Goal: Transaction & Acquisition: Purchase product/service

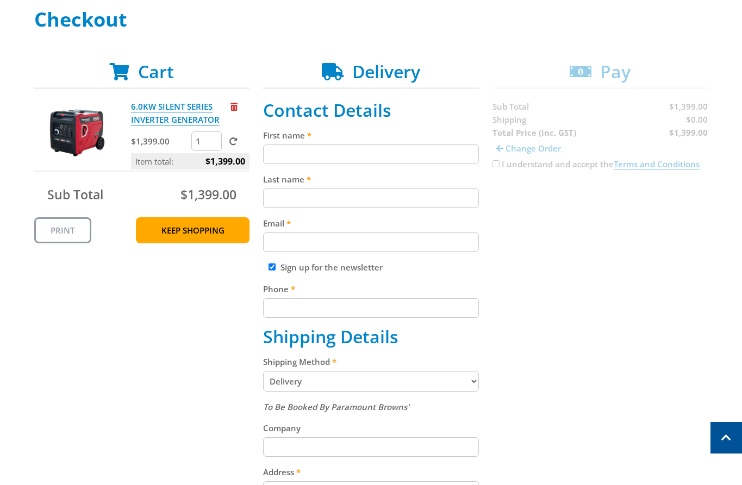
scroll to position [166, 0]
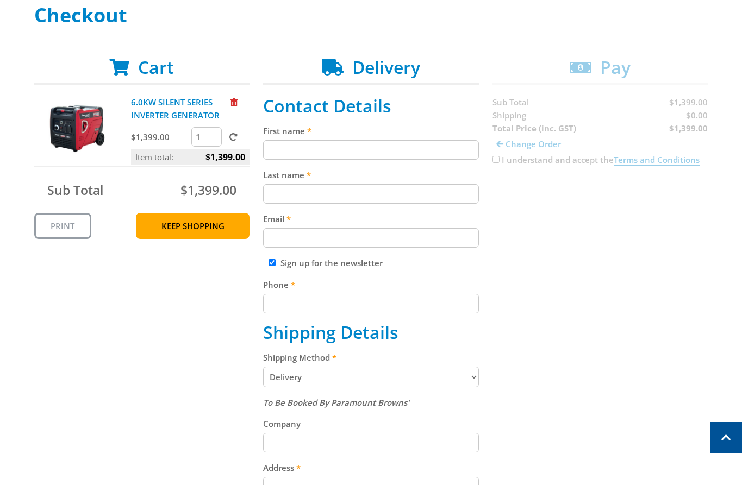
click at [357, 155] on input "First name" at bounding box center [371, 150] width 216 height 20
paste input "[PERSON_NAME]"
type input "[PERSON_NAME]"
click at [434, 197] on input "Last name" at bounding box center [371, 194] width 216 height 20
paste input "[PERSON_NAME]"
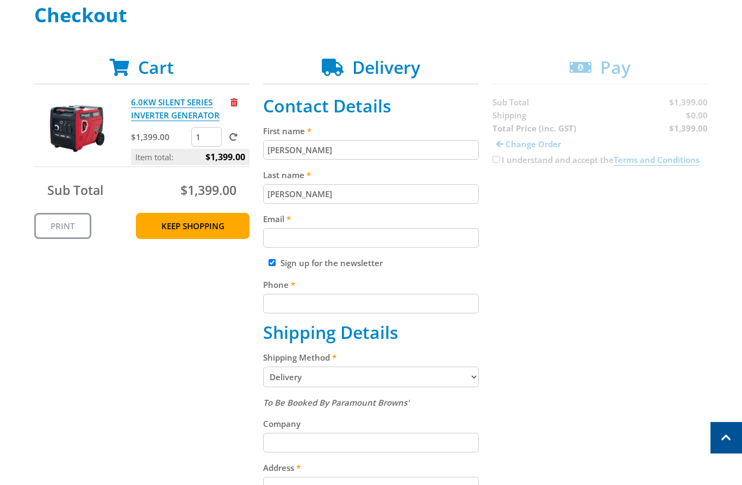
type input "[PERSON_NAME]"
click at [605, 224] on div "Cart 6.0KW SILENT SERIES INVERTER GENERATOR $1,399.00 1 Item total: $1,399.00 S…" at bounding box center [371, 404] width 674 height 695
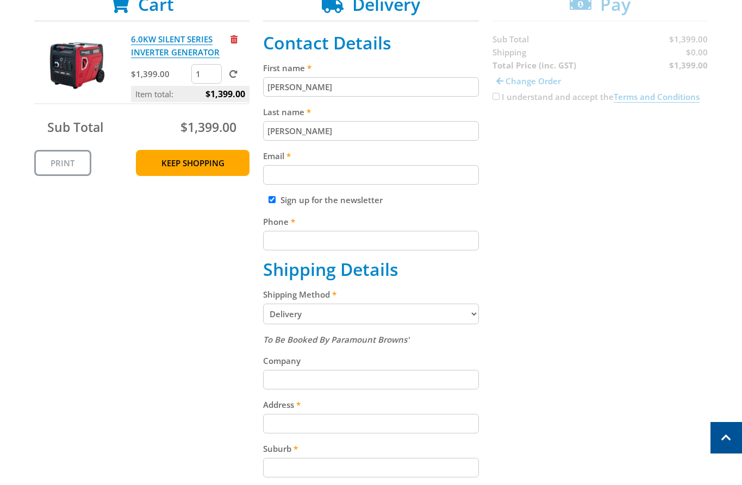
scroll to position [232, 0]
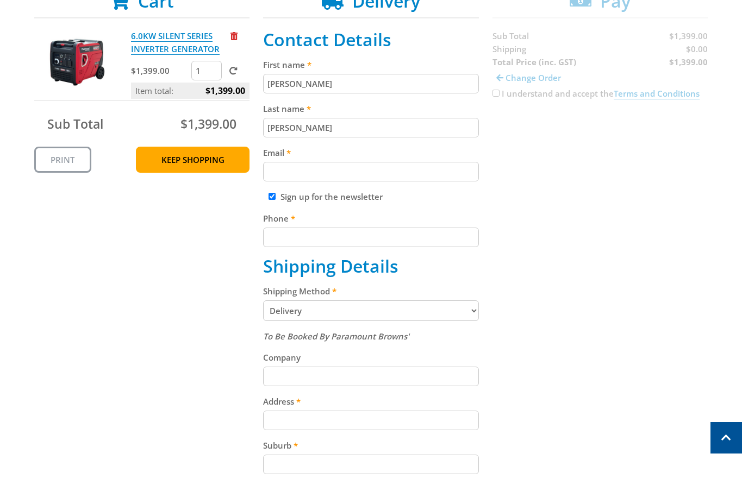
drag, startPoint x: 387, startPoint y: 172, endPoint x: 578, endPoint y: 190, distance: 191.6
click at [407, 179] on input "Email" at bounding box center [371, 172] width 216 height 20
paste input "[EMAIL_ADDRESS][DOMAIN_NAME]"
type input "[EMAIL_ADDRESS][DOMAIN_NAME]"
click at [582, 190] on div "Cart 6.0KW SILENT SERIES INVERTER GENERATOR $1,399.00 1 Item total: $1,399.00 S…" at bounding box center [371, 338] width 674 height 695
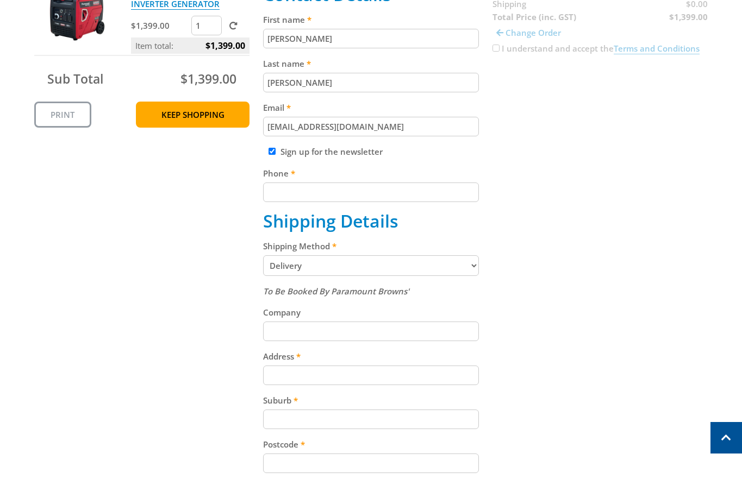
scroll to position [285, 0]
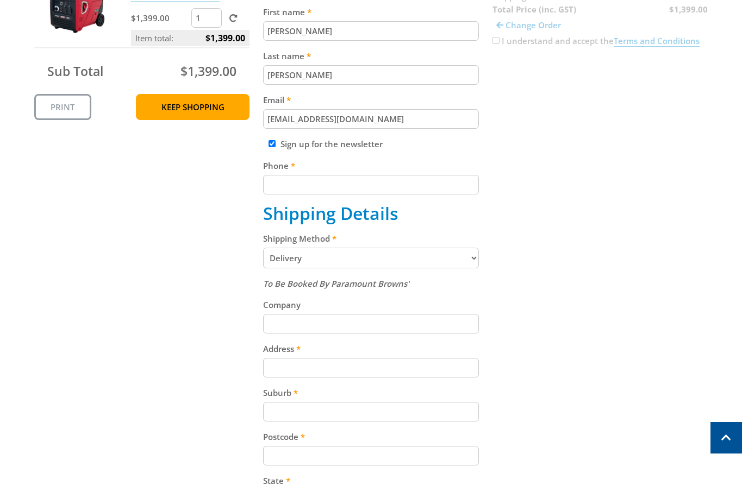
click at [397, 184] on input "Phone" at bounding box center [371, 185] width 216 height 20
paste input "[PHONE_NUMBER]"
type input "[PHONE_NUMBER]"
click at [582, 190] on div "Cart 6.0KW SILENT SERIES INVERTER GENERATOR $1,399.00 1 Item total: $1,399.00 S…" at bounding box center [371, 285] width 674 height 695
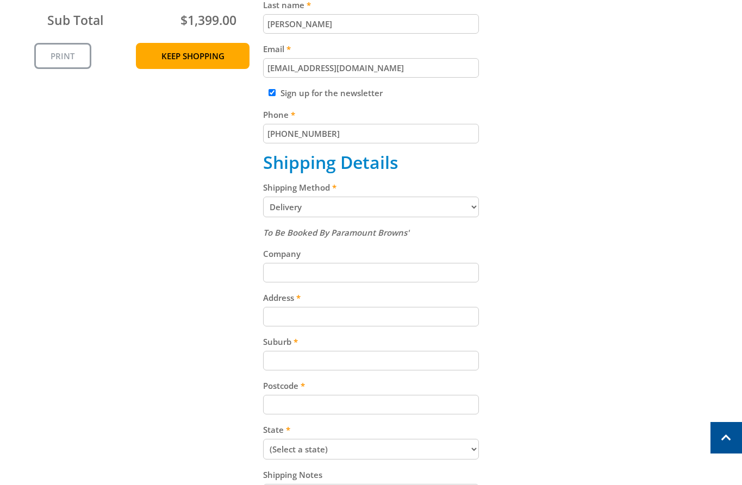
scroll to position [352, 0]
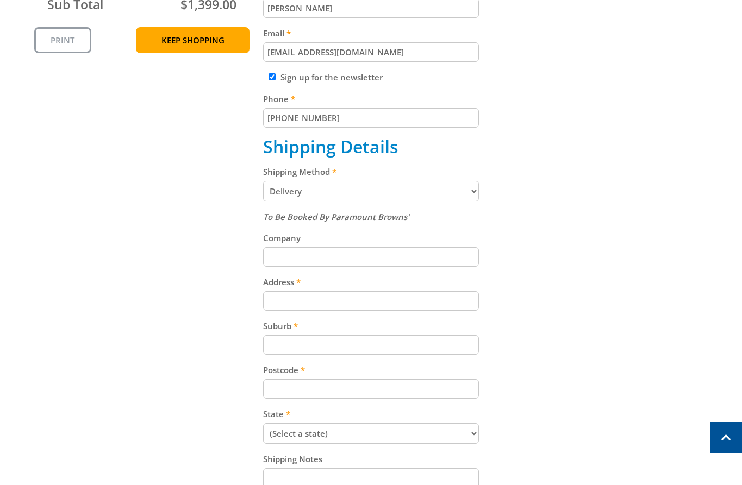
click at [439, 192] on select "Pickup from Gepps Cross Delivery" at bounding box center [371, 191] width 216 height 21
select select "Pickup"
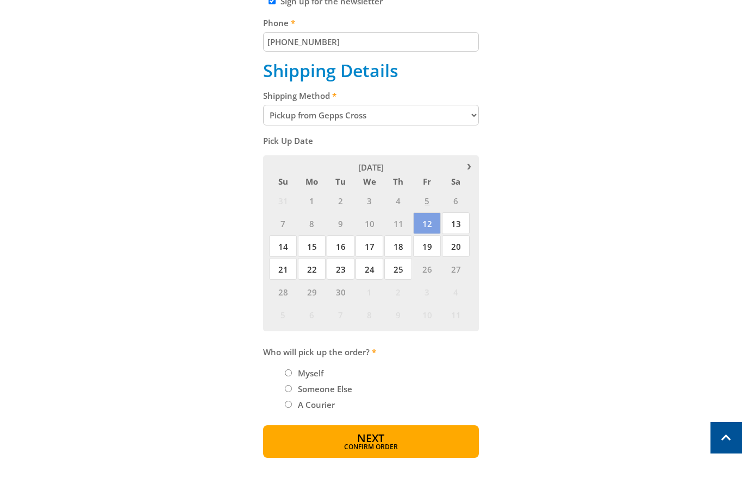
scroll to position [429, 0]
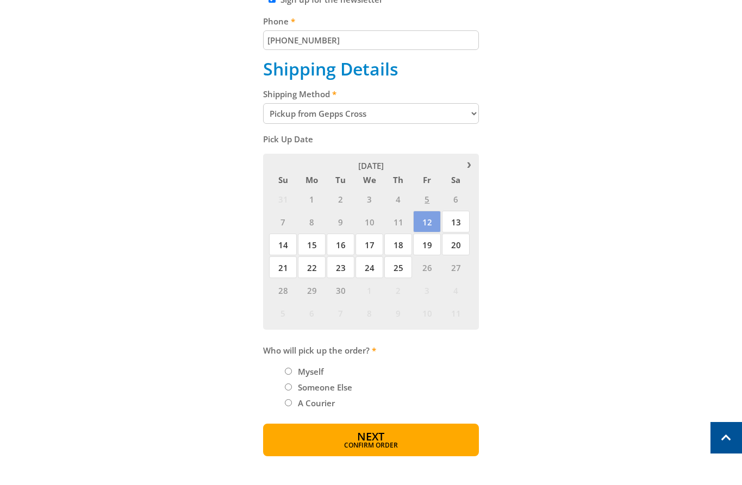
click at [308, 373] on label "Myself" at bounding box center [310, 372] width 33 height 18
click at [292, 373] on input "Myself" at bounding box center [288, 371] width 7 height 7
radio input "true"
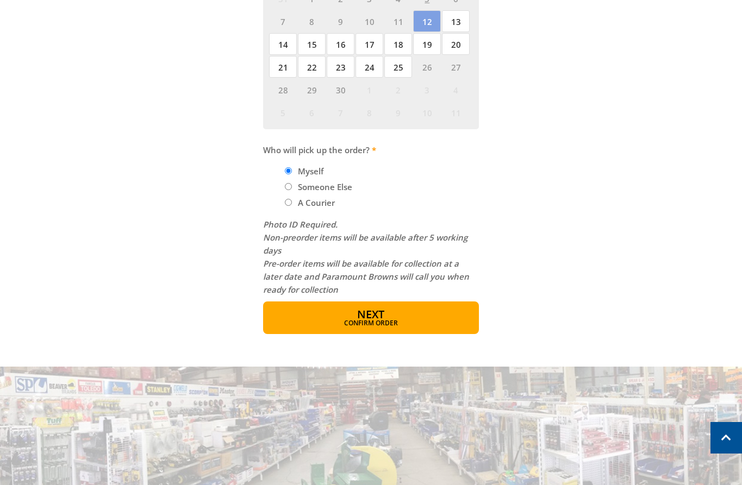
scroll to position [642, 0]
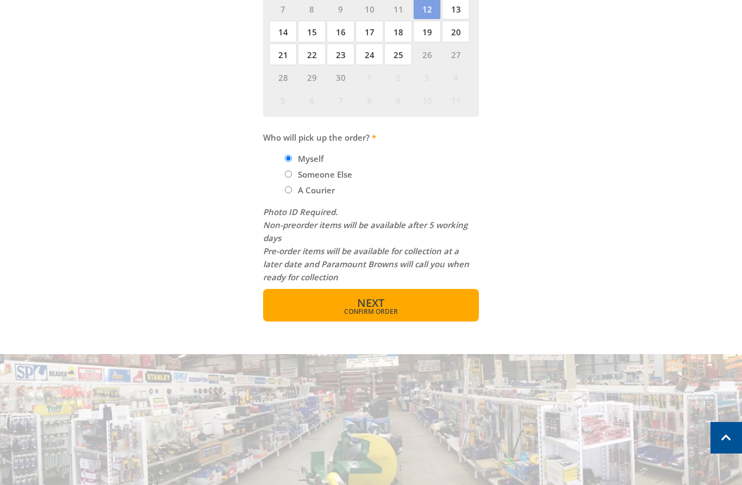
click at [404, 302] on button "Next Confirm order" at bounding box center [371, 305] width 216 height 33
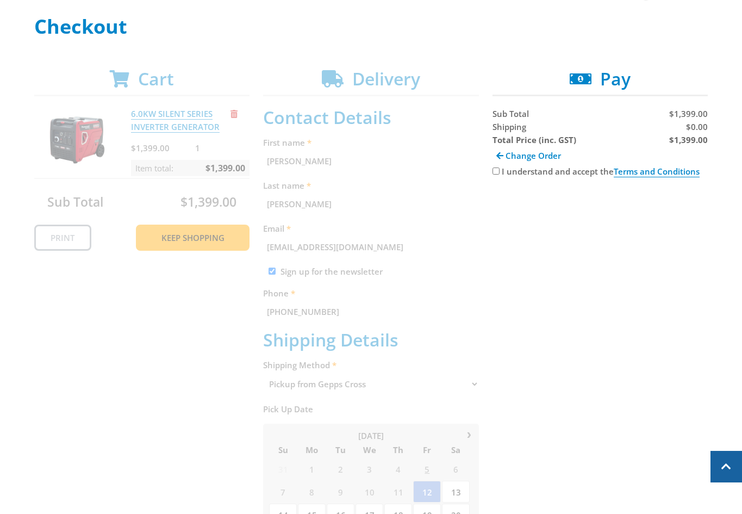
scroll to position [0, 0]
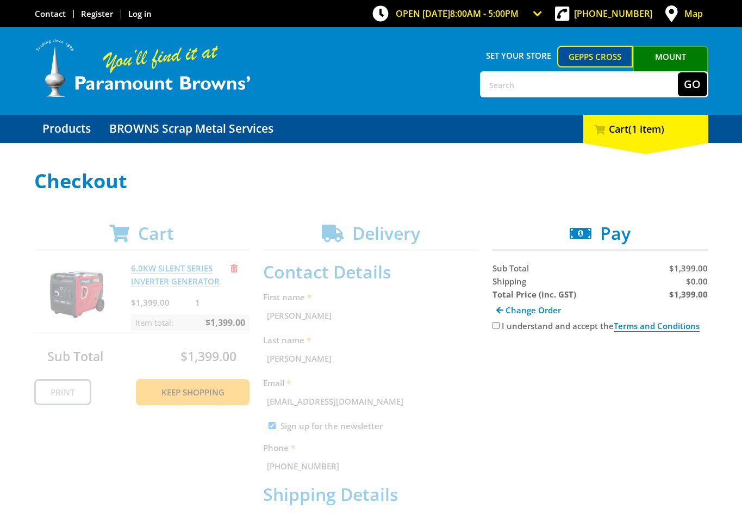
click at [496, 327] on input "I understand and accept the Terms and Conditions" at bounding box center [495, 325] width 7 height 7
checkbox input "true"
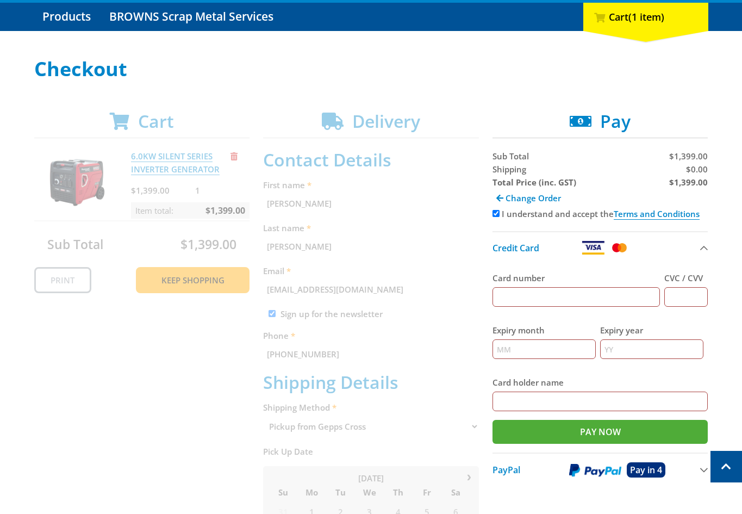
scroll to position [111, 0]
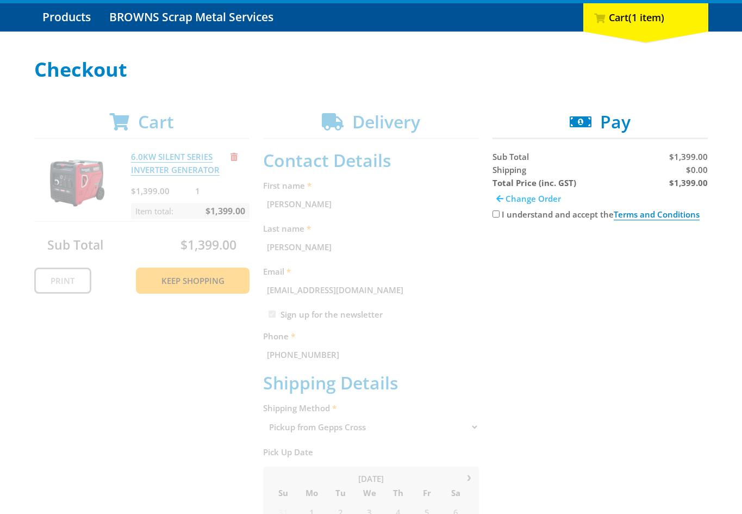
click at [527, 204] on link "Change Order" at bounding box center [528, 198] width 72 height 18
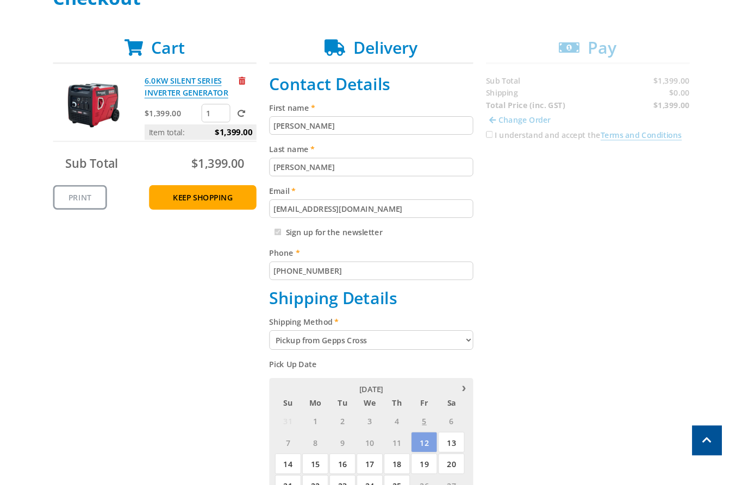
scroll to position [166, 0]
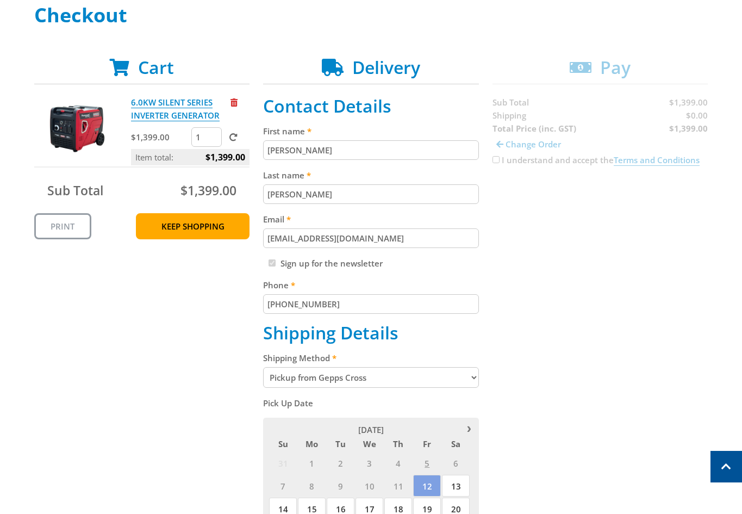
click at [383, 375] on select "Pickup from Gepps Cross Delivery" at bounding box center [371, 377] width 216 height 21
select select "Delivery"
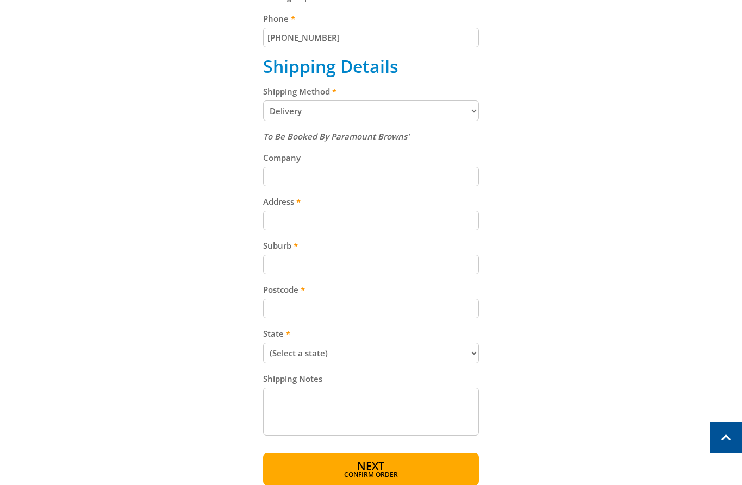
scroll to position [444, 0]
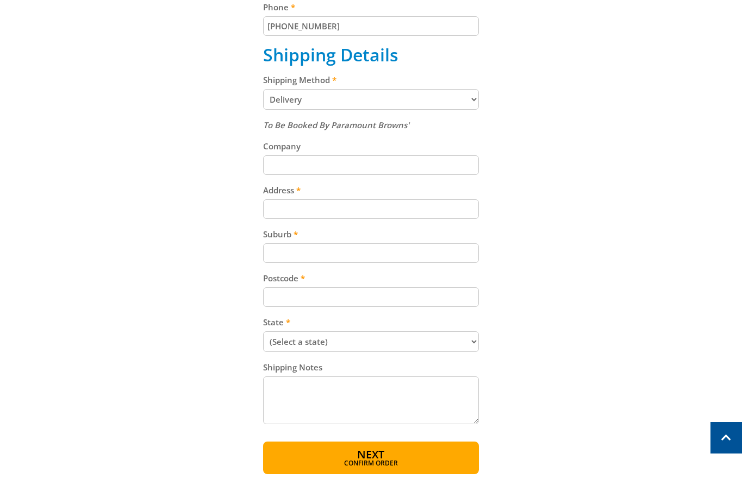
click at [370, 213] on input "Address" at bounding box center [371, 209] width 216 height 20
paste input "99 Cavan Road"
type input "99 Cavan Road"
click at [582, 222] on div "Cart 6.0KW SILENT SERIES INVERTER GENERATOR $1,399.00 1 Item total: $1,399.00 S…" at bounding box center [371, 126] width 674 height 695
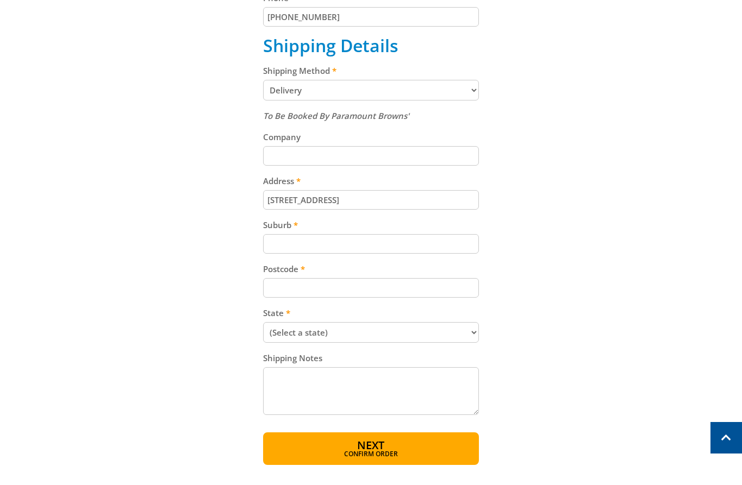
scroll to position [496, 0]
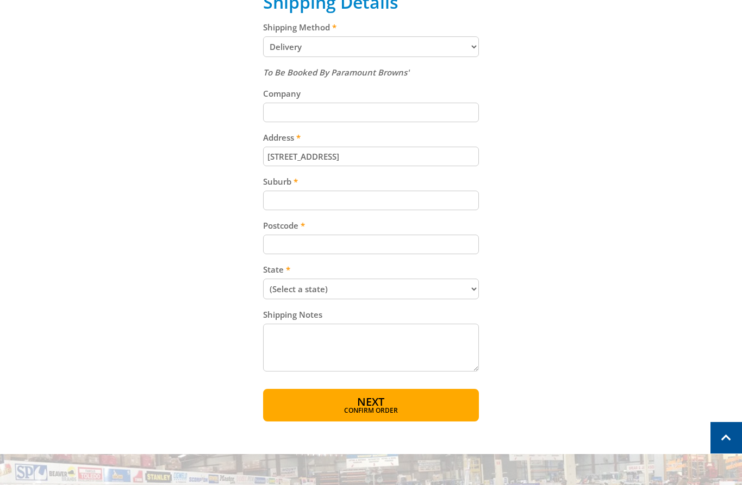
click at [303, 195] on input "Suburb" at bounding box center [371, 201] width 216 height 20
paste input "Gepps Cross"
type input "Gepps Cross"
click at [361, 245] on input "Postcode" at bounding box center [371, 245] width 216 height 20
paste input "5094"
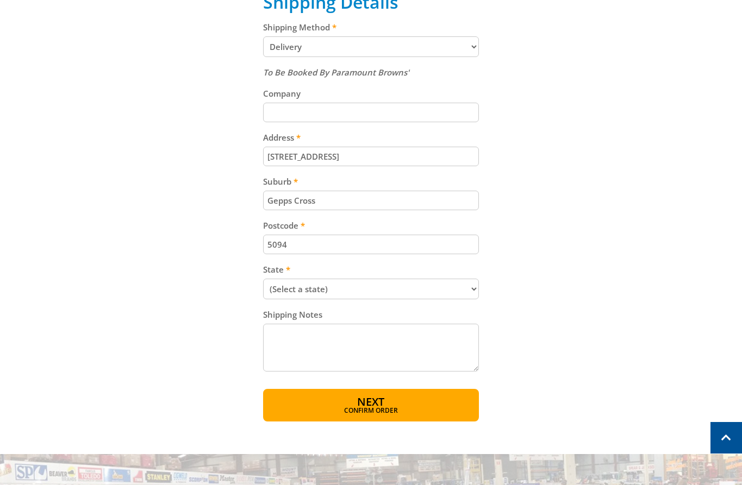
type input "5094"
click at [523, 248] on div "Cart 6.0KW SILENT SERIES INVERTER GENERATOR $1,399.00 1 Item total: $1,399.00 S…" at bounding box center [371, 74] width 674 height 695
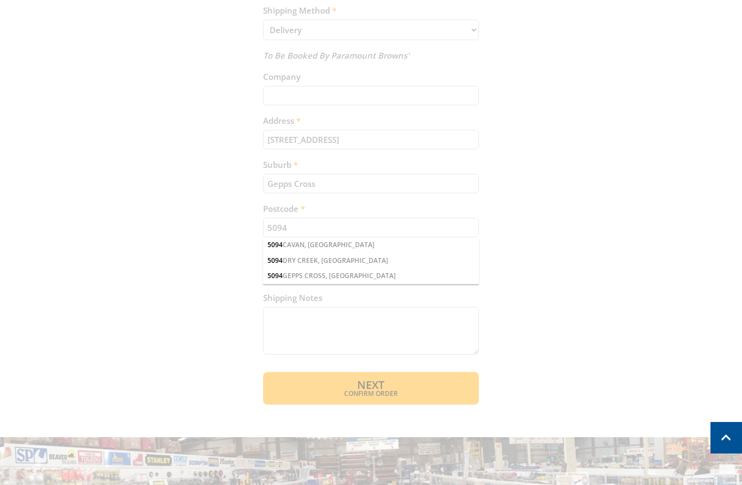
scroll to position [514, 0]
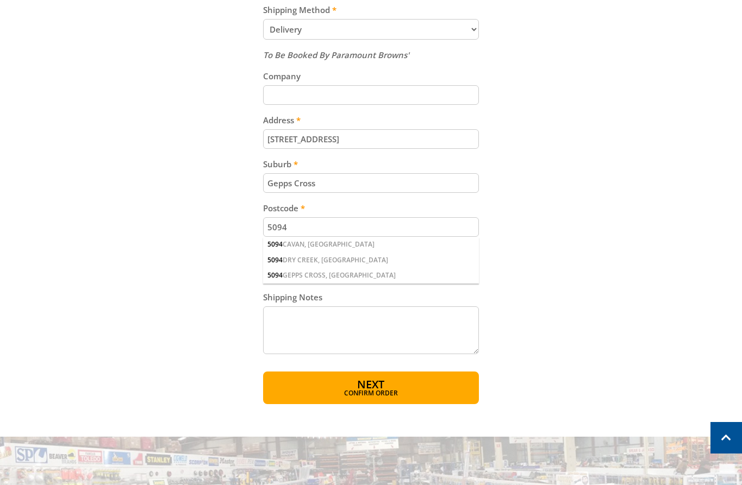
click at [577, 258] on div "Cart 6.0KW SILENT SERIES INVERTER GENERATOR $1,399.00 1 Item total: $1,399.00 S…" at bounding box center [371, 56] width 674 height 695
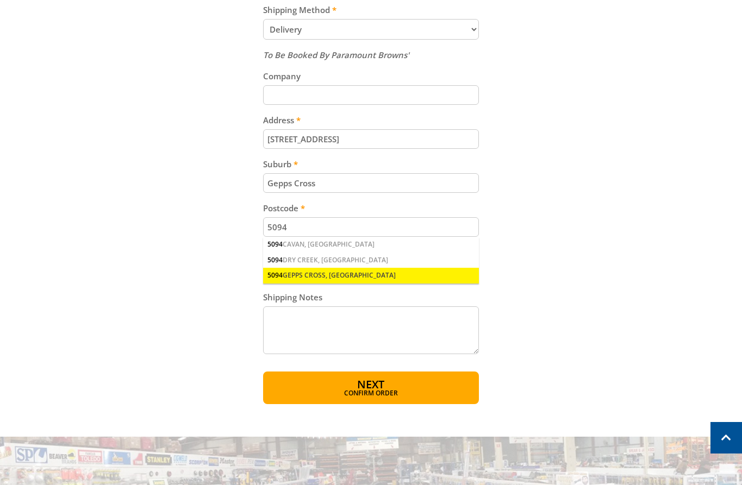
click at [357, 276] on div "5094 GEPPS CROSS, SA" at bounding box center [371, 275] width 216 height 15
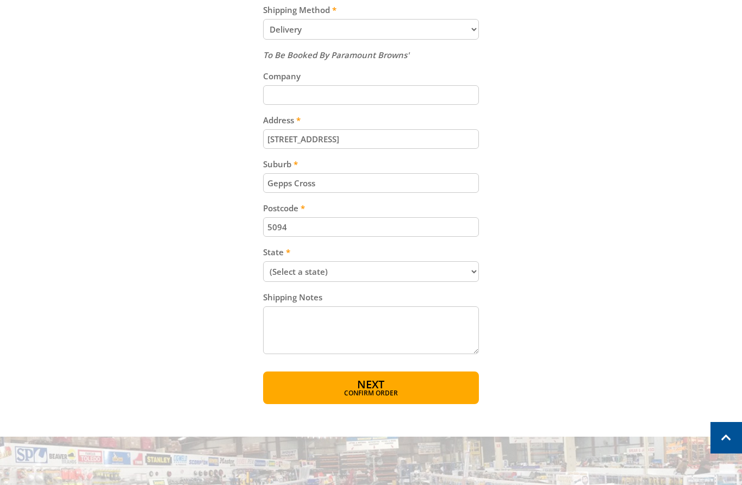
click at [378, 274] on select "(Select a state) South Australia Victoria New South Wales Queensland Western Au…" at bounding box center [371, 271] width 216 height 21
select select "SA"
click at [263, 261] on select "(Select a state) South Australia Victoria New South Wales Queensland Western Au…" at bounding box center [371, 271] width 216 height 21
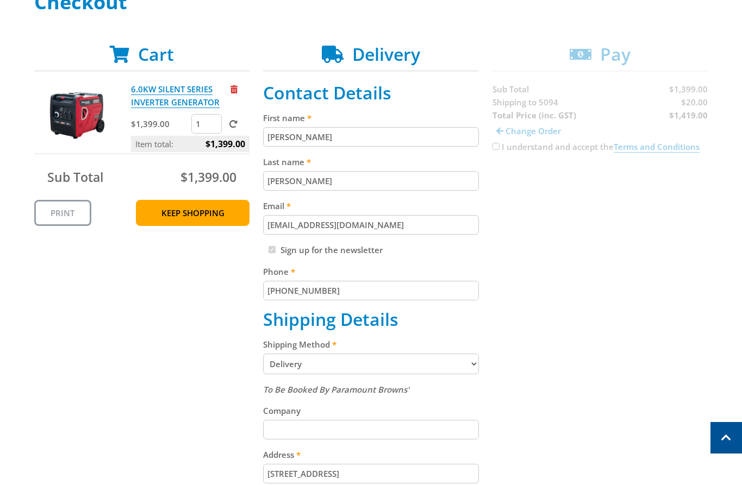
scroll to position [172, 0]
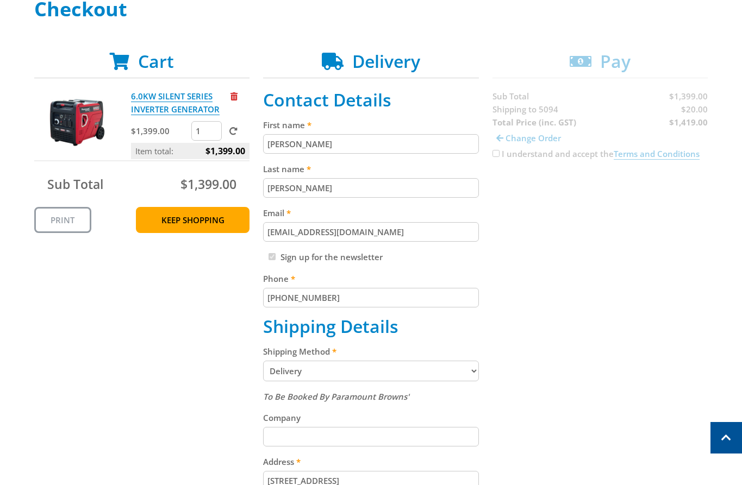
click at [420, 368] on select "Pickup from Gepps Cross Delivery" at bounding box center [371, 371] width 216 height 21
click at [566, 290] on div "Cart 6.0KW SILENT SERIES INVERTER GENERATOR $1,399.00 1 Item total: $1,399.00 S…" at bounding box center [371, 398] width 674 height 695
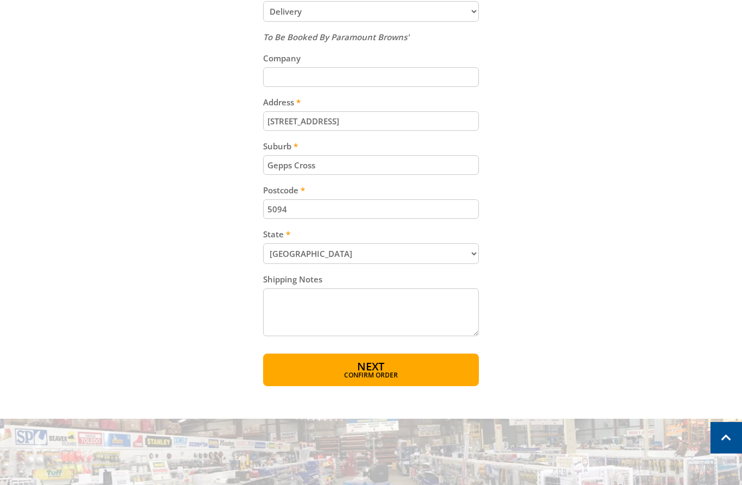
scroll to position [534, 0]
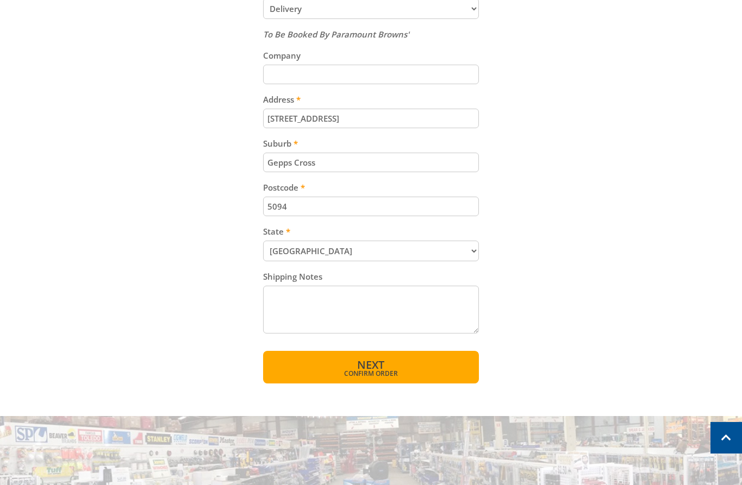
click at [374, 364] on span "Next" at bounding box center [370, 365] width 27 height 15
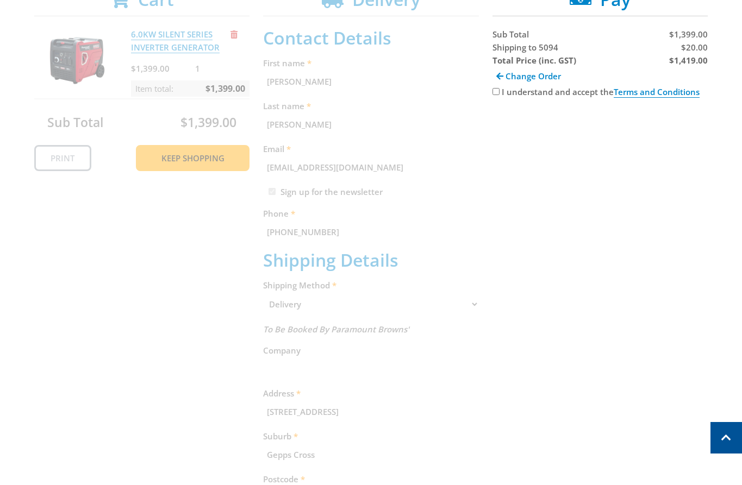
scroll to position [223, 0]
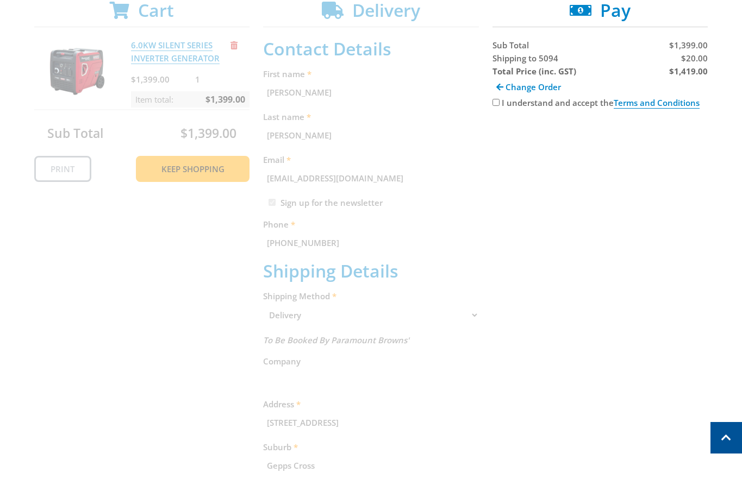
click at [494, 102] on input "I understand and accept the Terms and Conditions" at bounding box center [495, 102] width 7 height 7
checkbox input "true"
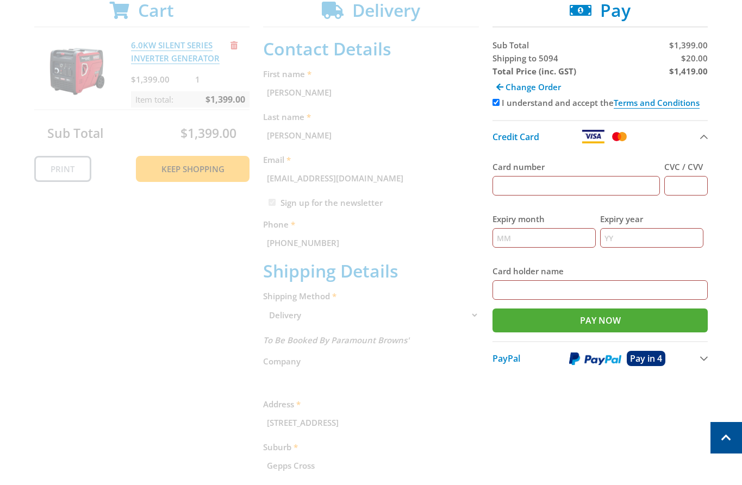
click at [696, 60] on span "$20.00" at bounding box center [694, 58] width 27 height 11
copy span "20.00"
click at [685, 72] on strong "$1,419.00" at bounding box center [688, 71] width 39 height 11
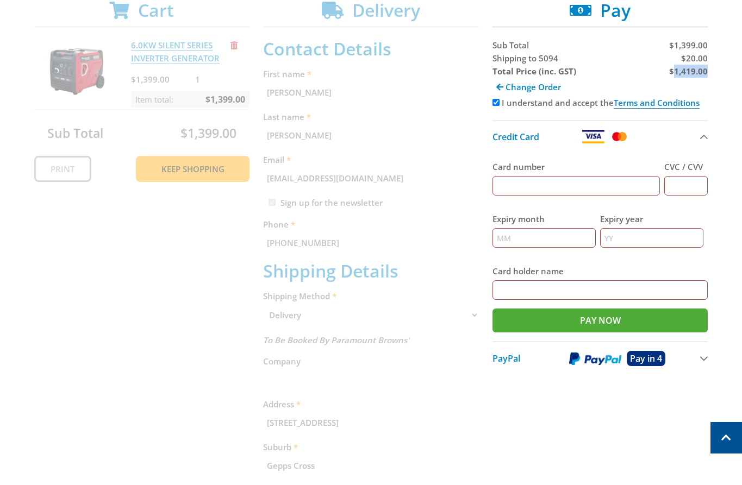
copy strong "1,419.00"
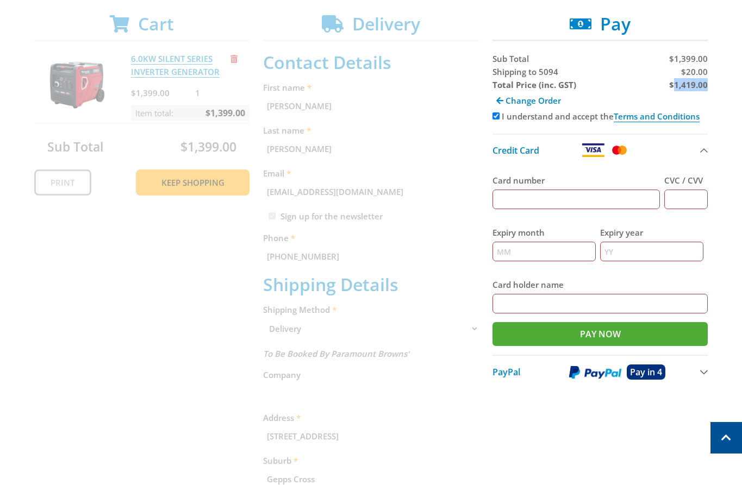
scroll to position [206, 0]
